Goal: Check status: Check status

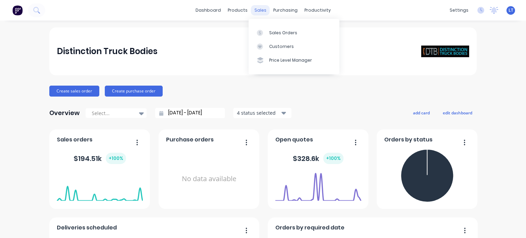
click at [260, 10] on div "sales" at bounding box center [260, 10] width 19 height 10
click at [273, 32] on div "Sales Orders" at bounding box center [283, 33] width 28 height 6
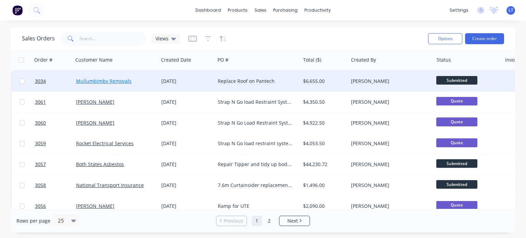
click at [103, 82] on link "Mullumbimby Removals" at bounding box center [104, 81] width 56 height 7
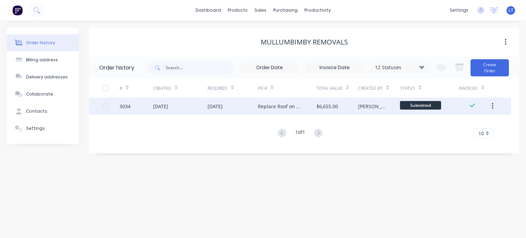
click at [215, 107] on div "[DATE]" at bounding box center [215, 106] width 15 height 7
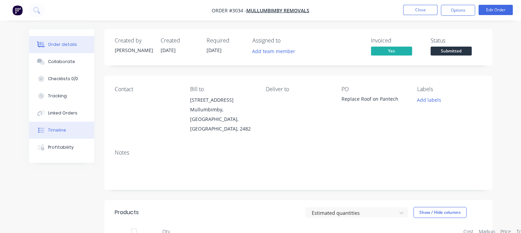
click at [54, 129] on div "Timeline" at bounding box center [57, 130] width 18 height 6
